Goal: Information Seeking & Learning: Learn about a topic

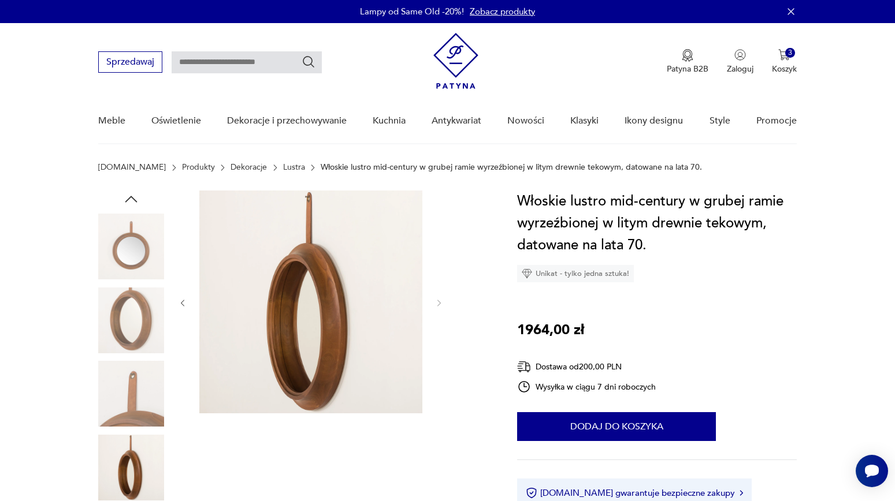
click at [456, 60] on img at bounding box center [455, 61] width 45 height 56
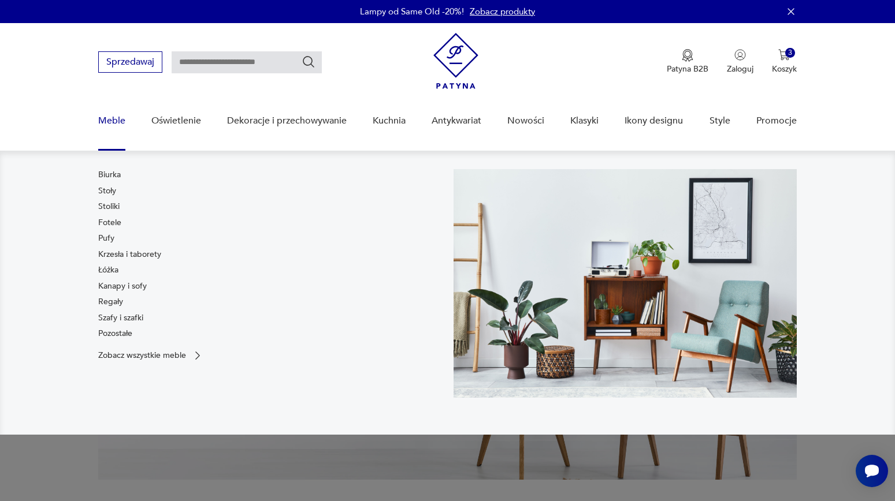
click at [109, 118] on link "Meble" at bounding box center [111, 121] width 27 height 44
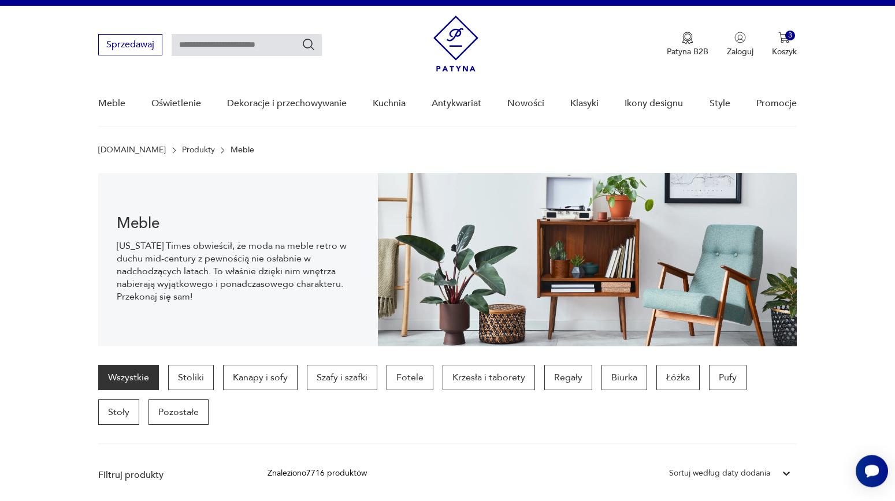
click at [472, 36] on img at bounding box center [455, 44] width 45 height 56
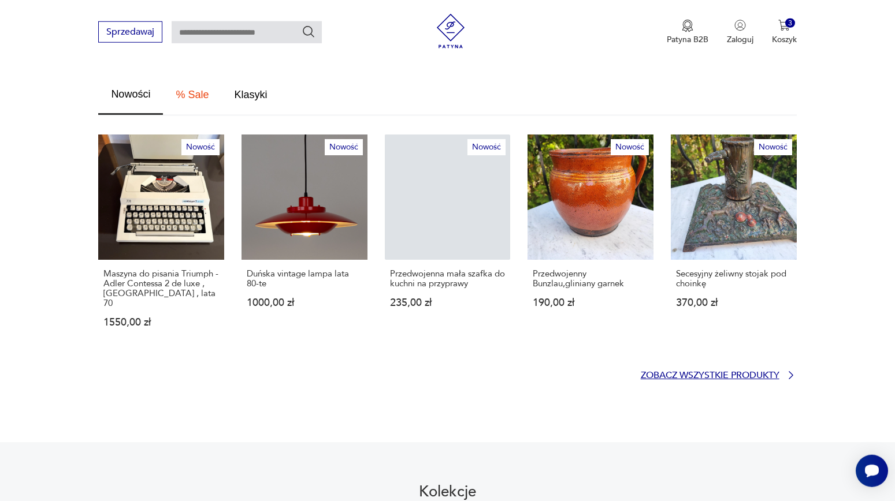
click at [684, 372] on p "Zobacz wszystkie produkty" at bounding box center [710, 376] width 139 height 8
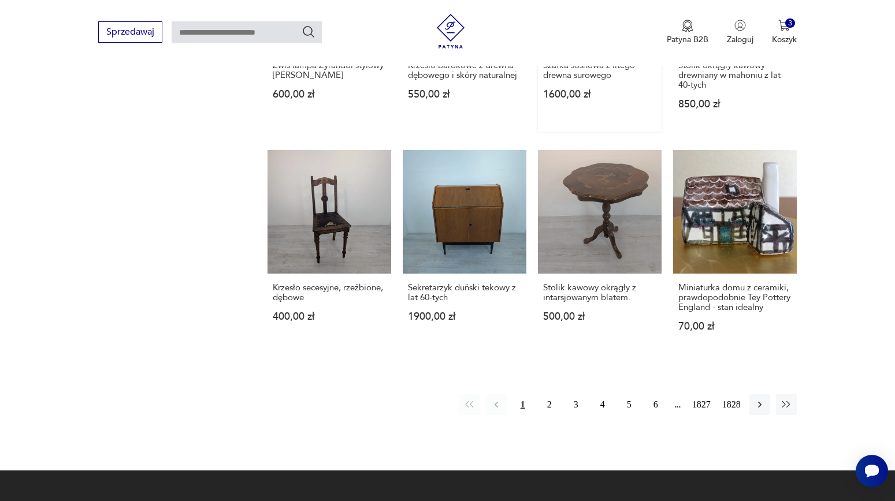
scroll to position [899, 0]
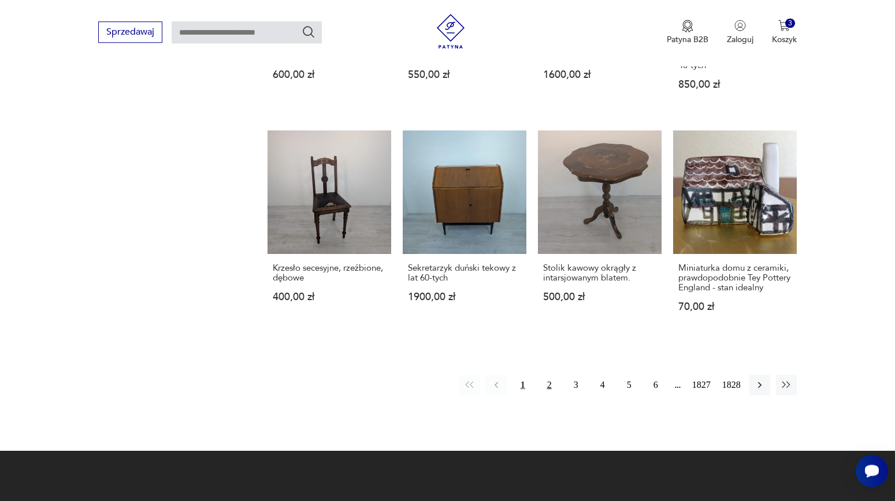
click at [546, 382] on button "2" at bounding box center [549, 385] width 21 height 21
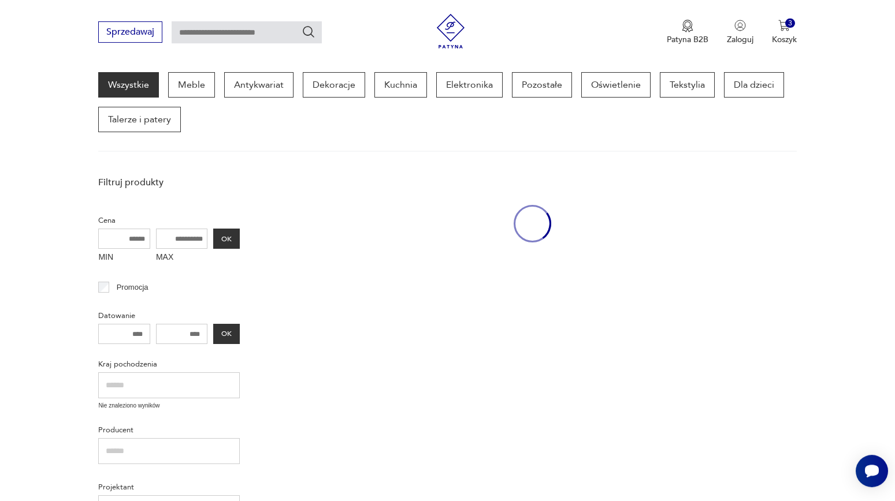
scroll to position [152, 0]
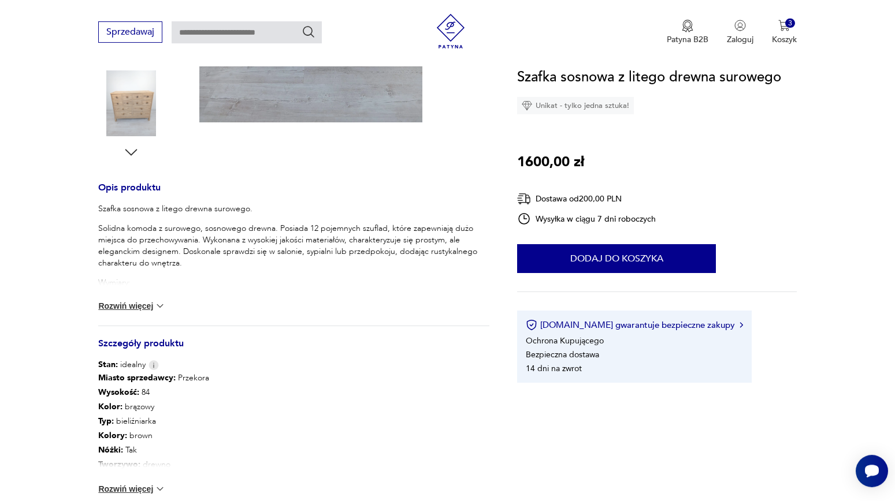
scroll to position [374, 0]
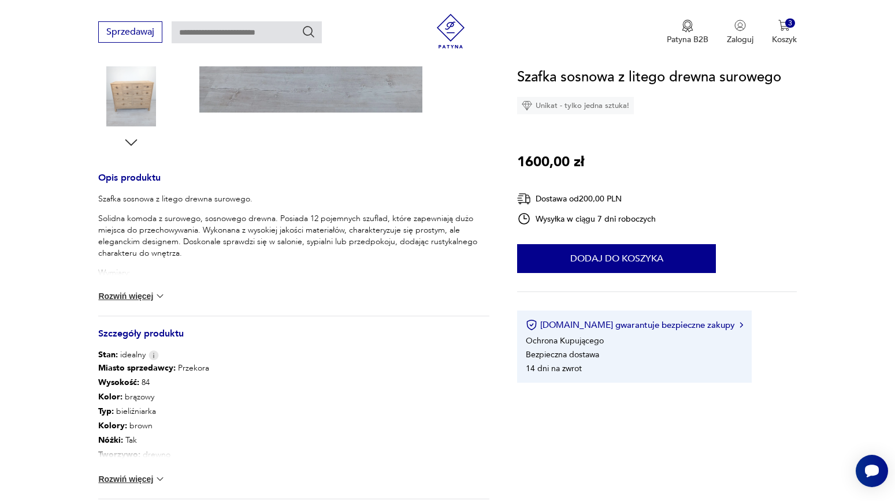
click at [143, 482] on button "Rozwiń więcej" at bounding box center [131, 480] width 67 height 12
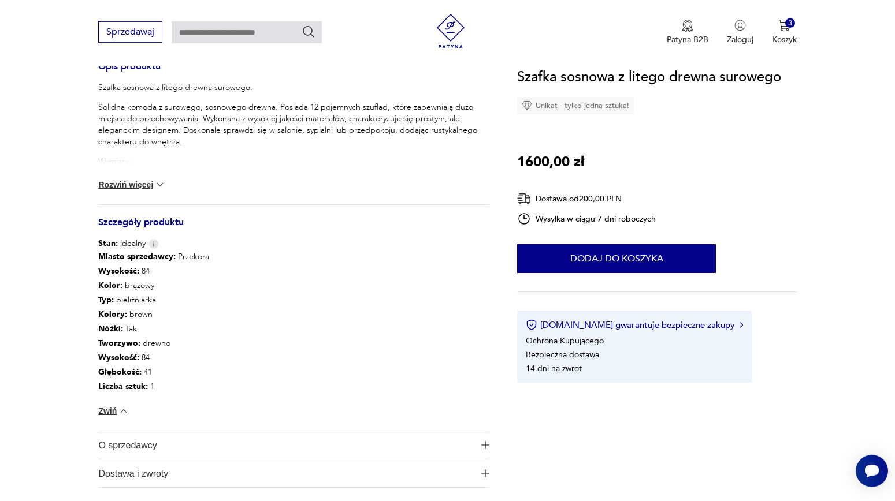
scroll to position [499, 0]
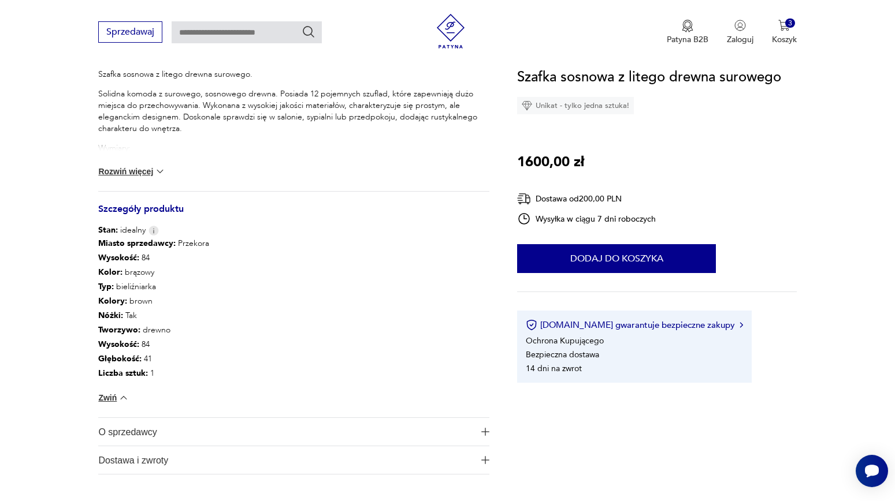
click at [147, 165] on div "Szafka sosnowa z litego drewna surowego. Solidna komoda z surowego, sosnowego d…" at bounding box center [293, 130] width 391 height 122
click at [146, 174] on button "Rozwiń więcej" at bounding box center [131, 172] width 67 height 12
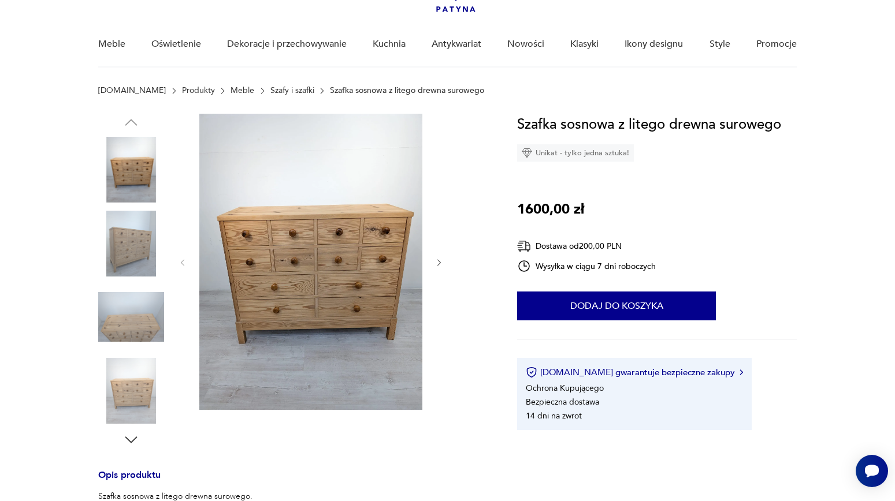
scroll to position [62, 0]
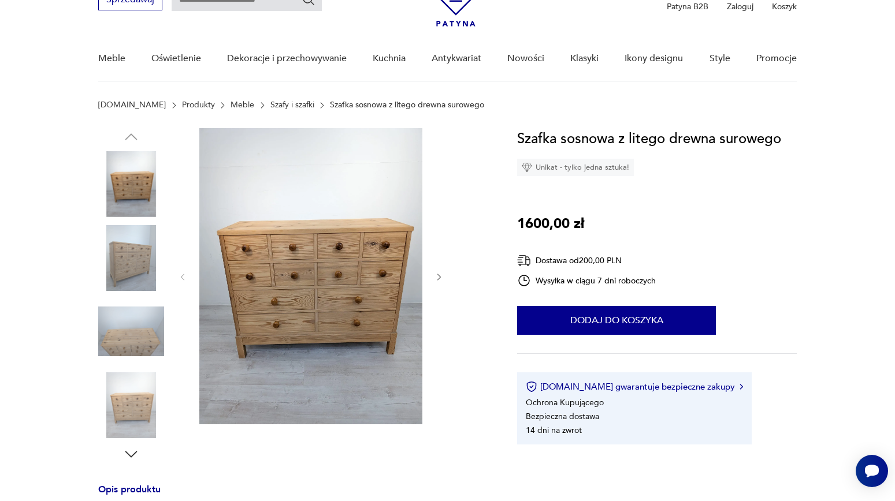
click at [440, 275] on icon "button" at bounding box center [439, 278] width 10 height 10
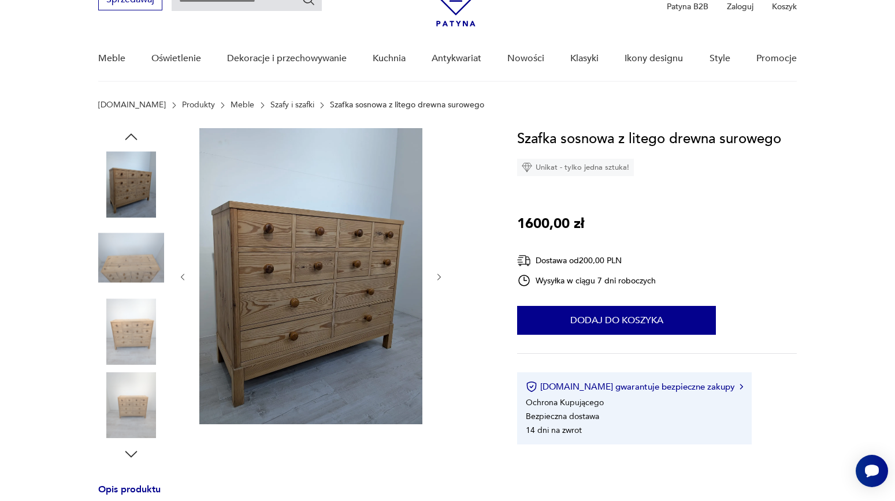
click at [440, 275] on icon "button" at bounding box center [439, 278] width 10 height 10
